Goal: Information Seeking & Learning: Learn about a topic

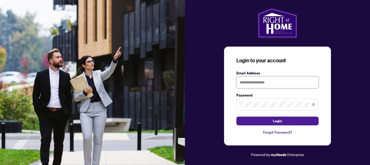
click at [242, 81] on input "text" at bounding box center [277, 82] width 82 height 12
type input "**********"
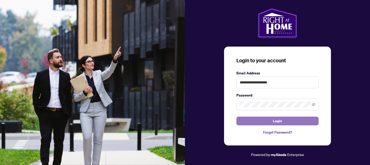
click at [293, 121] on button "Login" at bounding box center [277, 120] width 82 height 9
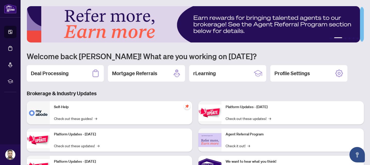
click at [268, 94] on h3 "Brokerage & Industry Updates" at bounding box center [195, 93] width 337 height 7
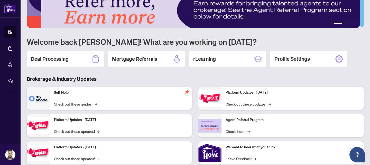
scroll to position [18, 0]
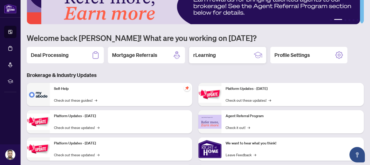
click at [220, 56] on div "rLearning" at bounding box center [227, 55] width 77 height 16
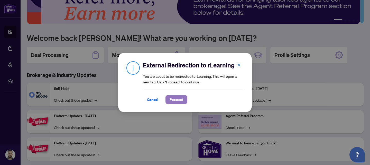
click at [176, 100] on span "Proceed" at bounding box center [177, 99] width 14 height 8
